Goal: Find contact information: Find contact information

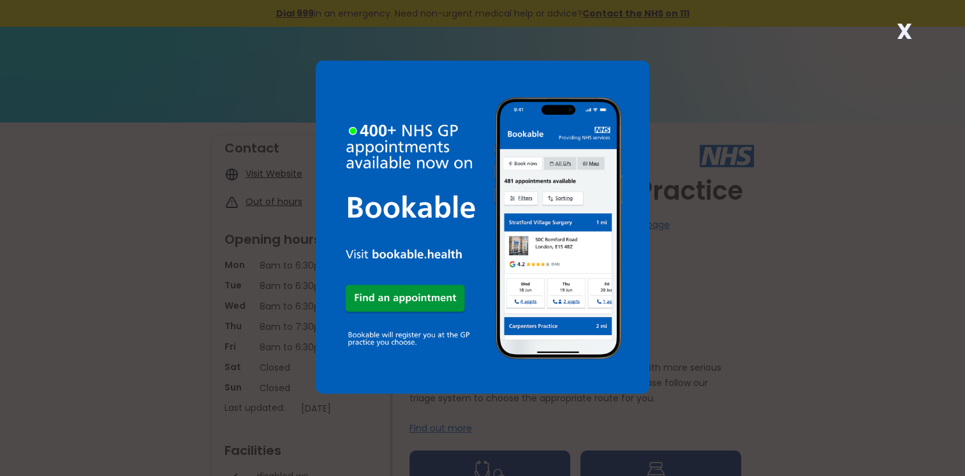
click at [909, 35] on strong "X" at bounding box center [903, 31] width 15 height 31
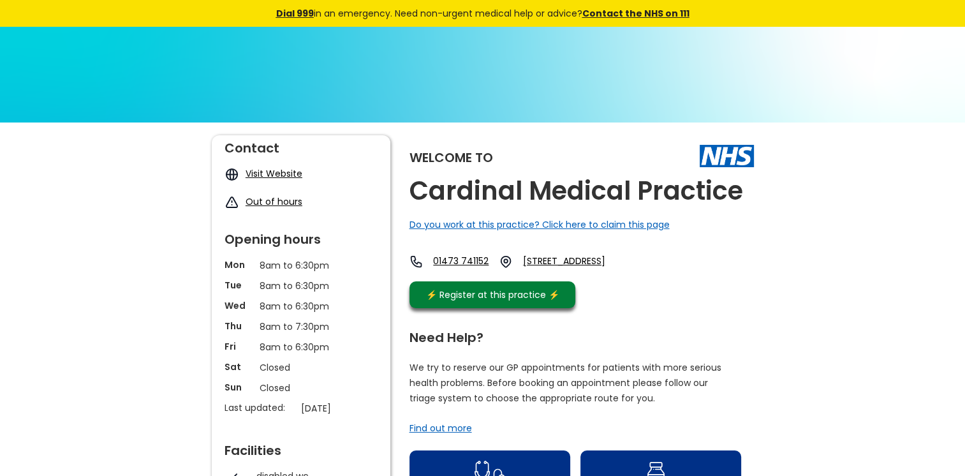
drag, startPoint x: 466, startPoint y: 260, endPoint x: 435, endPoint y: 236, distance: 38.7
click at [435, 236] on div "Welcome to Cardinal Medical Practice Do you work at this practice? Click here t…" at bounding box center [582, 224] width 344 height 179
drag, startPoint x: 439, startPoint y: 244, endPoint x: 515, endPoint y: 263, distance: 78.8
click at [515, 263] on div "Welcome to Cardinal Medical Practice Do you work at this practice? Click here t…" at bounding box center [582, 224] width 344 height 179
copy link "01473 741152"
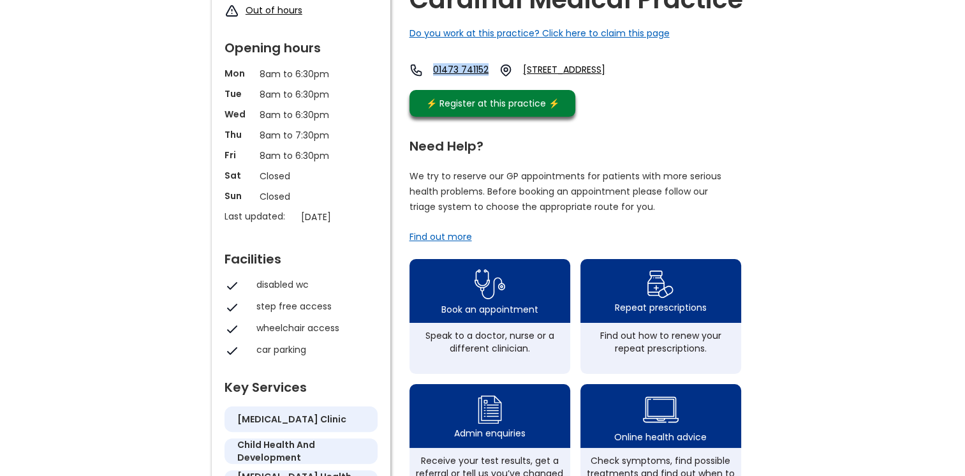
scroll to position [319, 0]
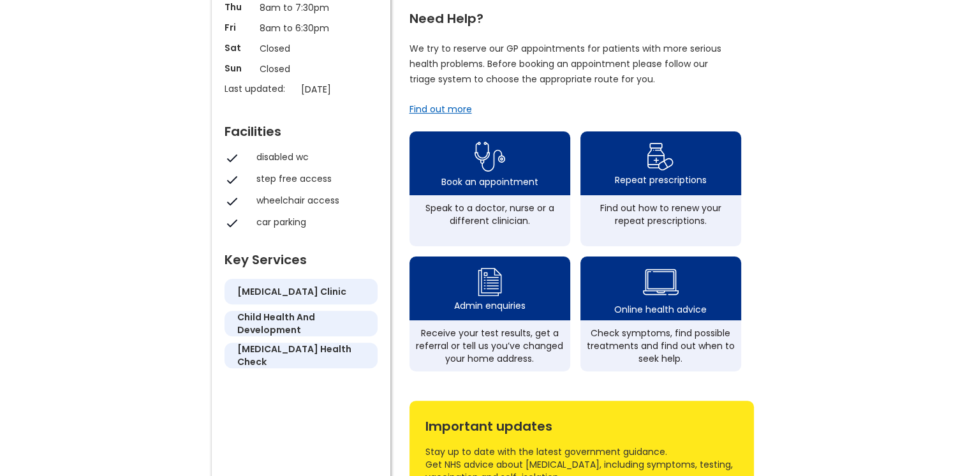
click at [456, 208] on div "Speak to a doctor, nurse or a different clinician." at bounding box center [490, 220] width 161 height 51
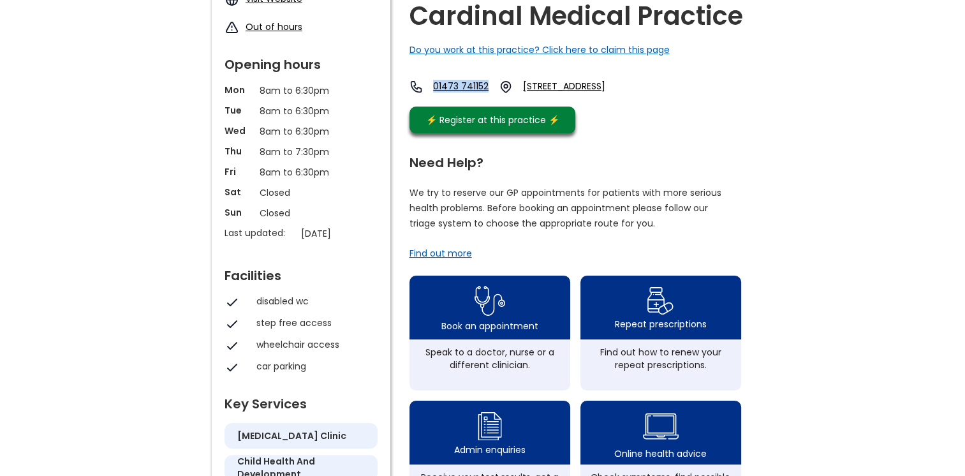
scroll to position [191, 0]
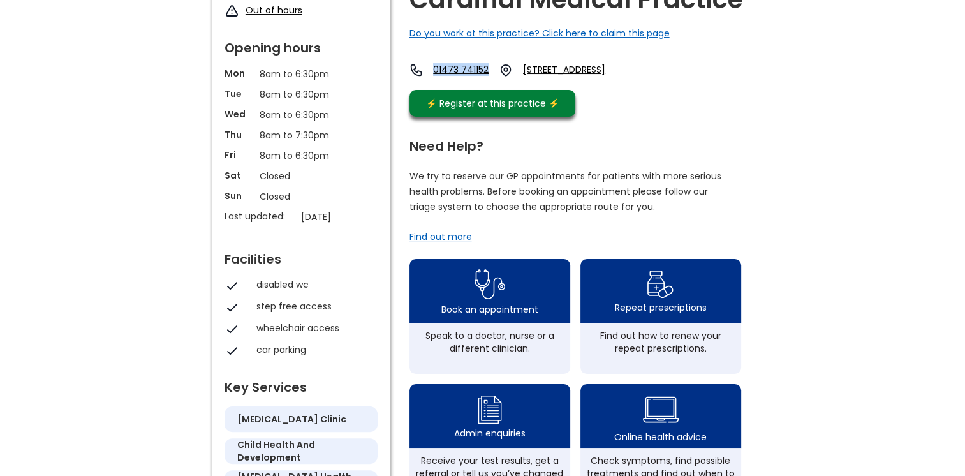
click at [516, 336] on div "Speak to a doctor, nurse or a different clinician." at bounding box center [490, 348] width 161 height 51
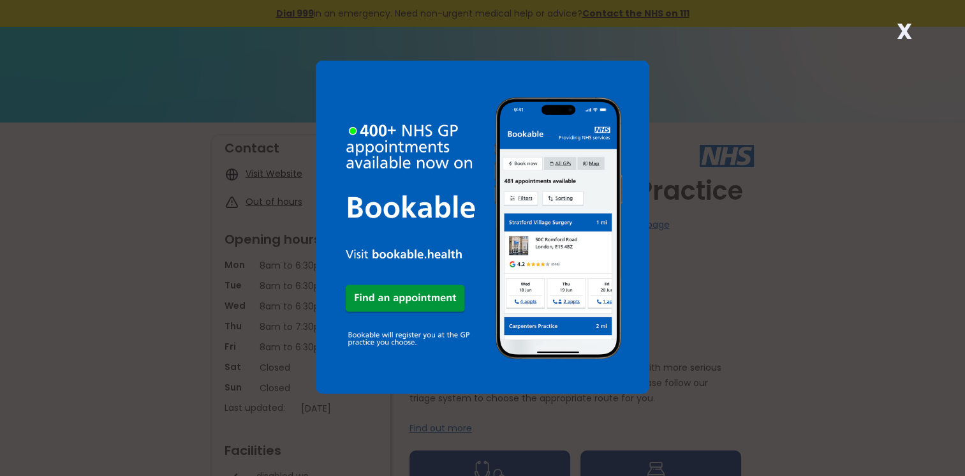
click at [901, 34] on strong "X" at bounding box center [903, 31] width 15 height 31
